Goal: Complete application form

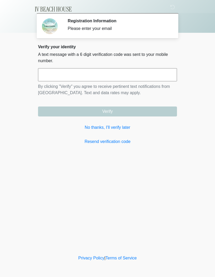
click at [140, 71] on input "text" at bounding box center [107, 74] width 139 height 13
type input "******"
click at [153, 111] on button "Verify" at bounding box center [107, 111] width 139 height 10
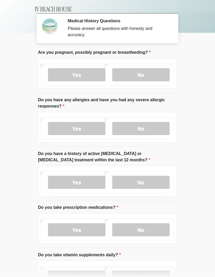
click at [152, 74] on label "No" at bounding box center [140, 74] width 57 height 13
click at [152, 128] on label "No" at bounding box center [140, 128] width 57 height 13
click at [148, 182] on label "No" at bounding box center [140, 182] width 57 height 13
click at [146, 229] on label "No" at bounding box center [140, 229] width 57 height 13
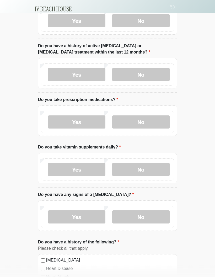
scroll to position [116, 0]
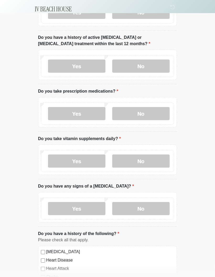
click at [153, 160] on label "No" at bounding box center [140, 161] width 57 height 13
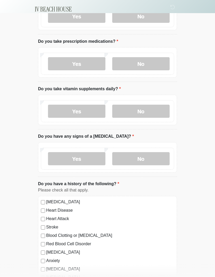
click at [157, 162] on label "No" at bounding box center [140, 158] width 57 height 13
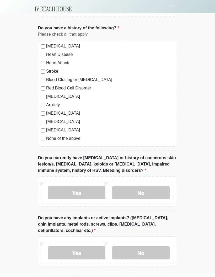
scroll to position [322, 0]
click at [155, 187] on label "No" at bounding box center [140, 192] width 57 height 13
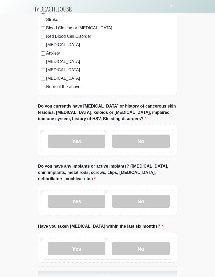
click at [156, 198] on label "No" at bounding box center [140, 201] width 57 height 13
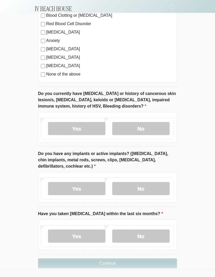
scroll to position [383, 0]
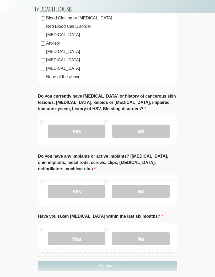
click at [148, 238] on label "No" at bounding box center [140, 238] width 57 height 13
click at [141, 267] on button "Continue" at bounding box center [107, 266] width 139 height 10
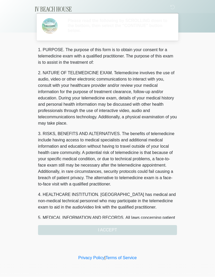
scroll to position [0, 0]
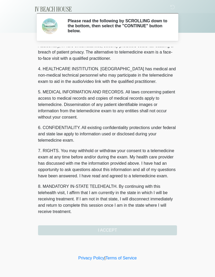
click at [140, 230] on div "1. PURPOSE. The purpose of this form is to obtain your consent for a telemedici…" at bounding box center [107, 141] width 139 height 188
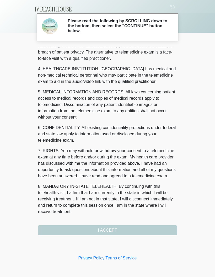
click at [130, 230] on button "I ACCEPT" at bounding box center [107, 230] width 139 height 10
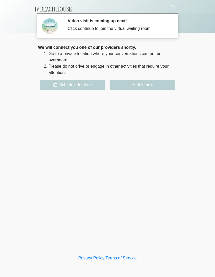
click at [156, 85] on button "Join now" at bounding box center [142, 85] width 65 height 10
